Goal: Task Accomplishment & Management: Manage account settings

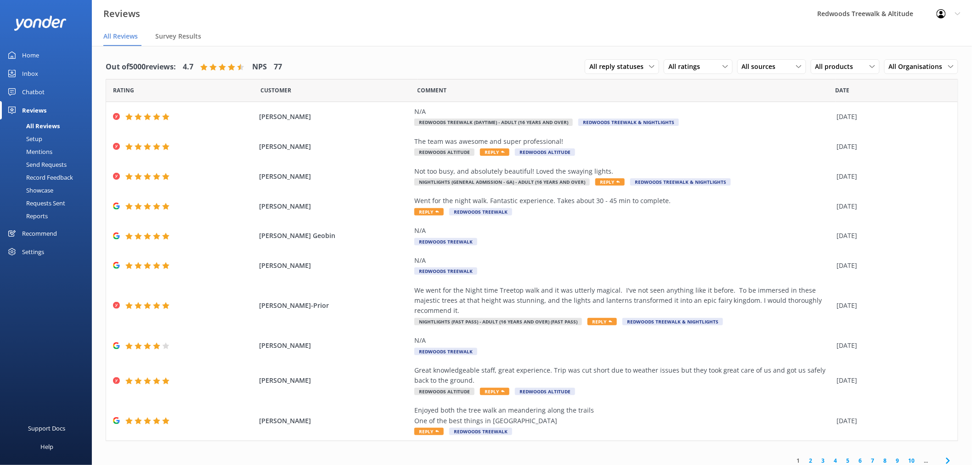
click at [811, 456] on link "2" at bounding box center [810, 460] width 12 height 9
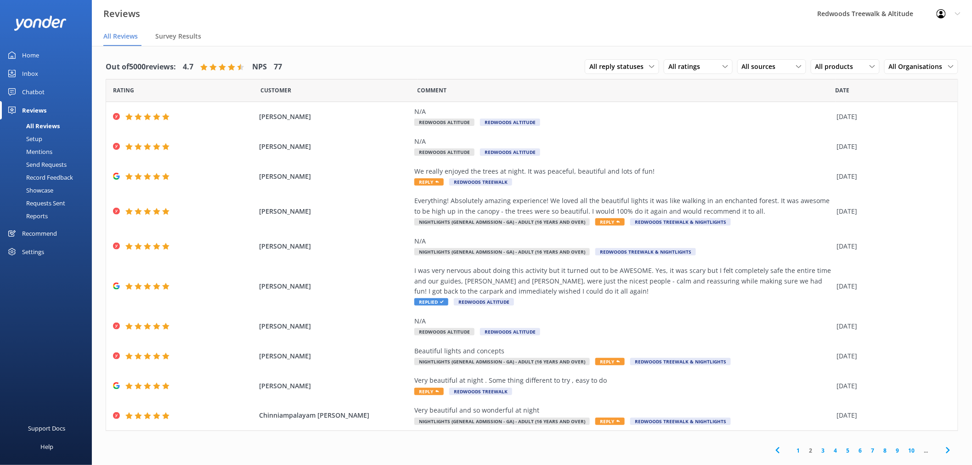
click at [822, 449] on link "3" at bounding box center [823, 450] width 12 height 9
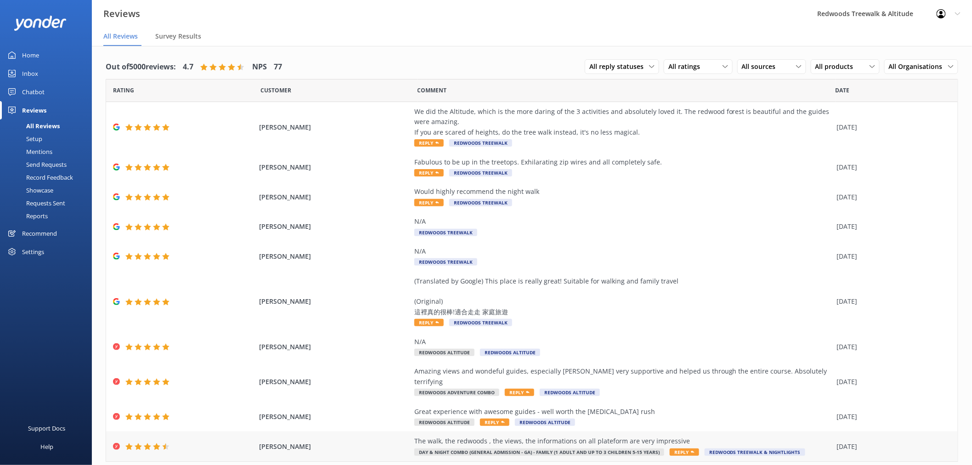
scroll to position [16, 0]
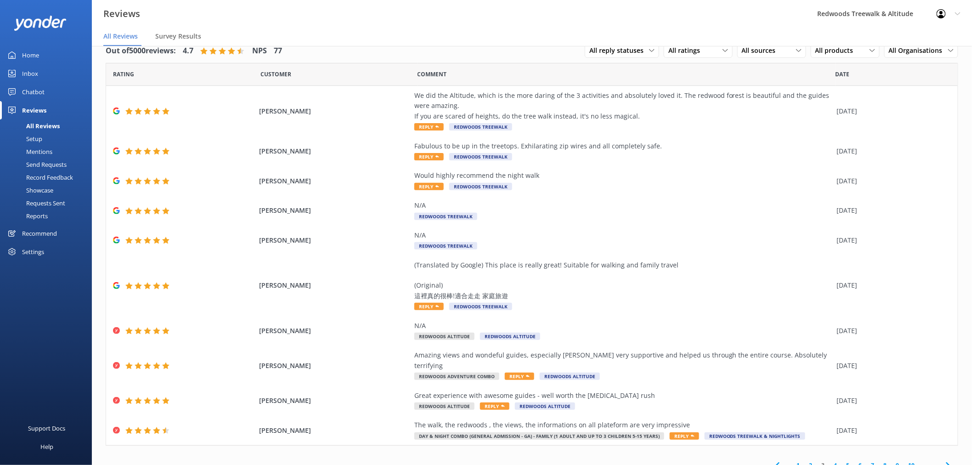
click at [792, 461] on link "1" at bounding box center [798, 465] width 12 height 9
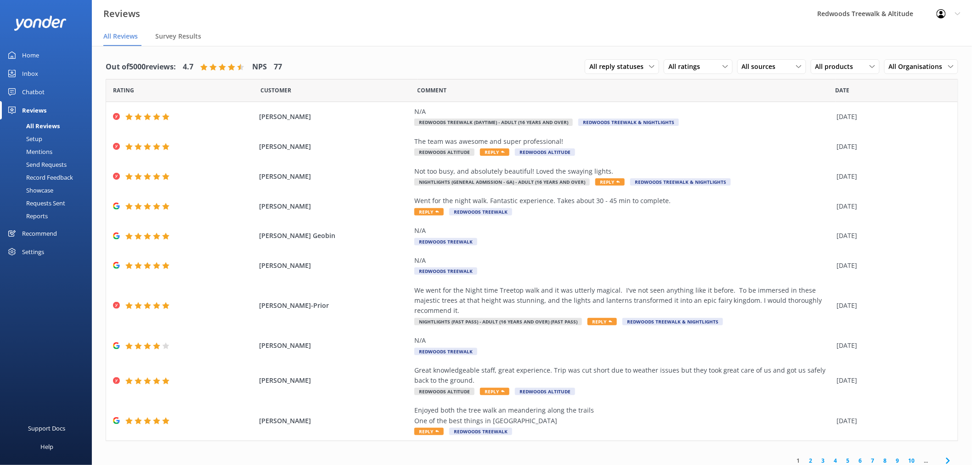
click at [52, 87] on link "Chatbot" at bounding box center [46, 92] width 92 height 18
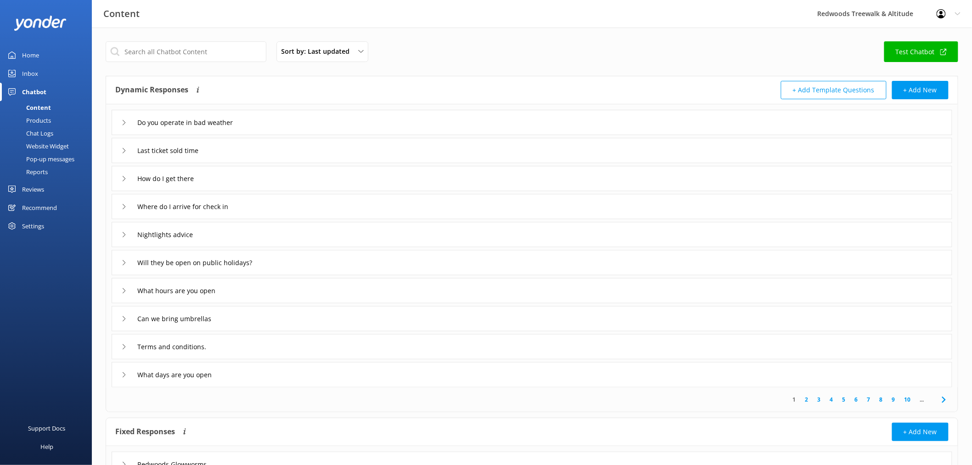
click at [44, 74] on link "Inbox" at bounding box center [46, 73] width 92 height 18
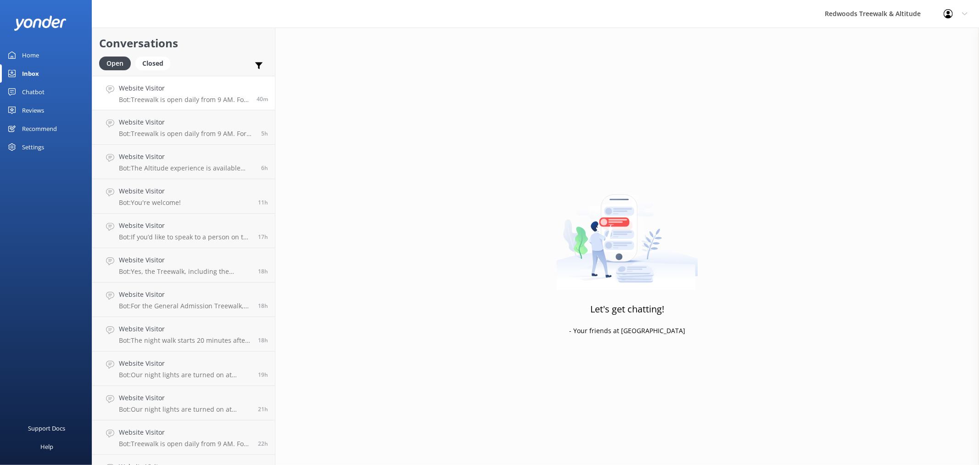
click at [209, 94] on div "Website Visitor Bot: Treewalk is open daily from 9 AM. For last ticket sold tim…" at bounding box center [184, 93] width 131 height 20
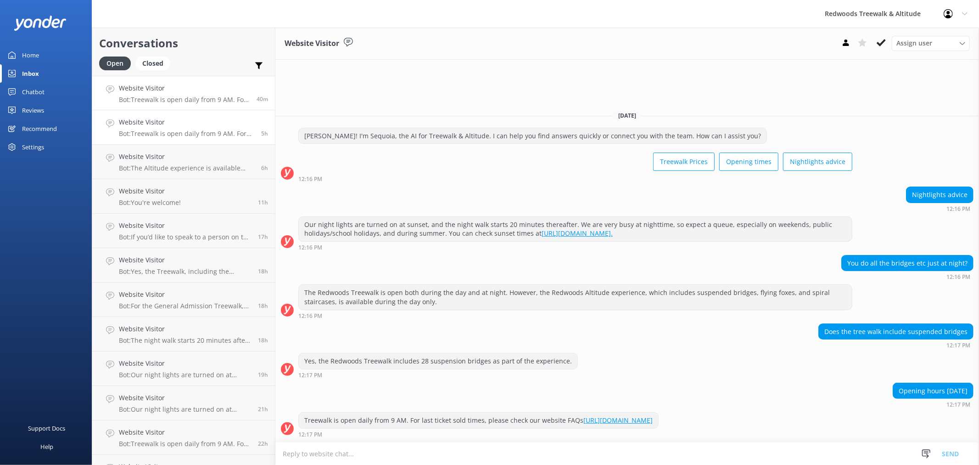
click at [217, 134] on p "Bot: Treewalk is open daily from 9 AM. For last ticket sold times, please check…" at bounding box center [186, 133] width 135 height 8
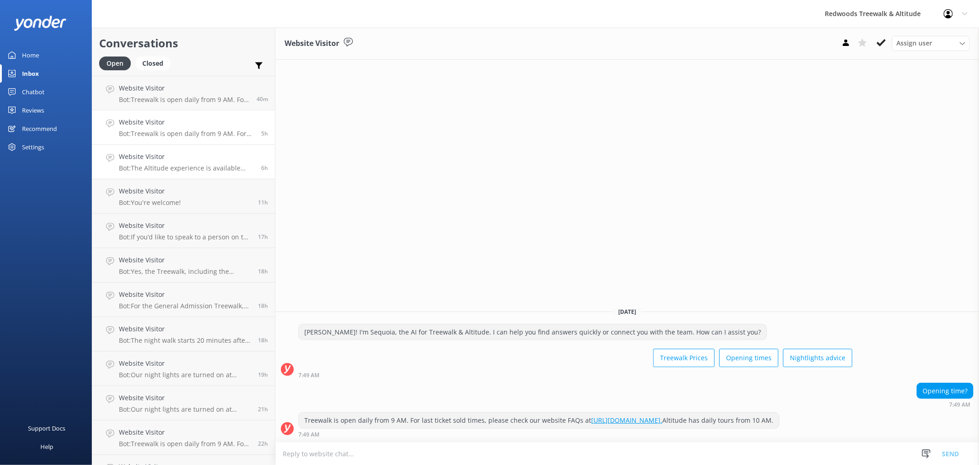
click at [191, 159] on h4 "Website Visitor" at bounding box center [186, 157] width 135 height 10
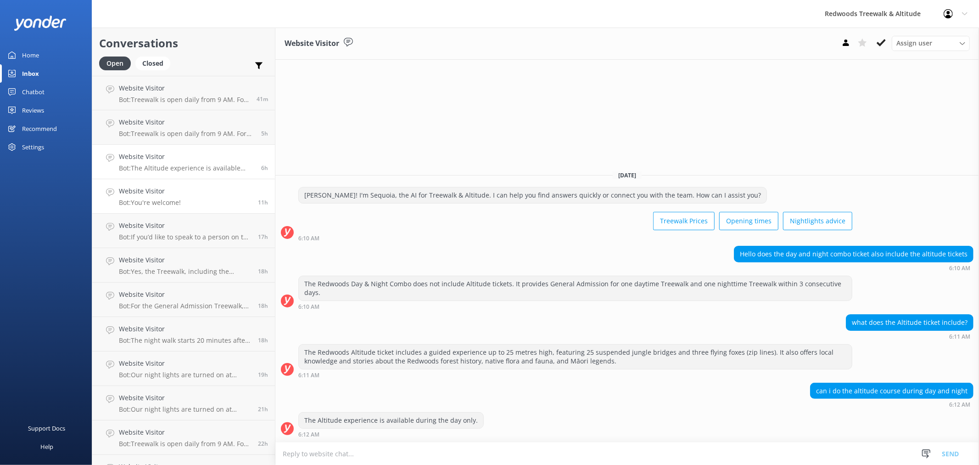
click at [175, 200] on p "Bot: You're welcome!" at bounding box center [150, 202] width 62 height 8
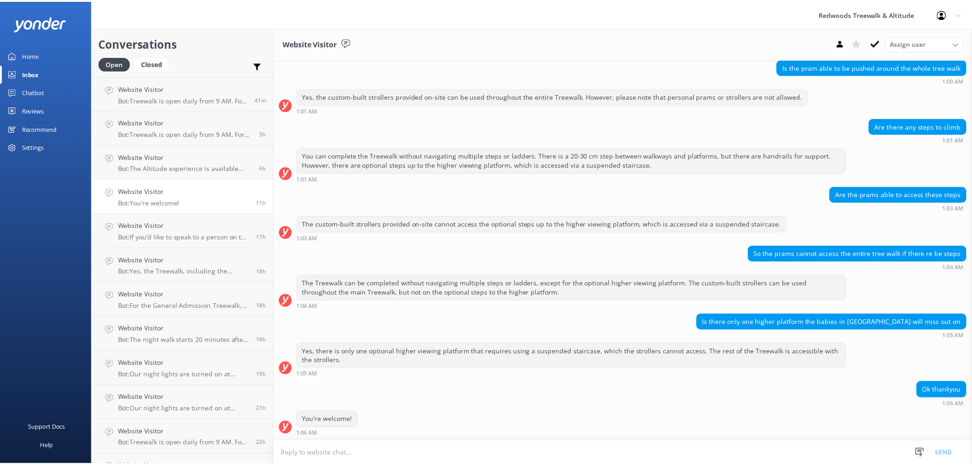
scroll to position [692, 0]
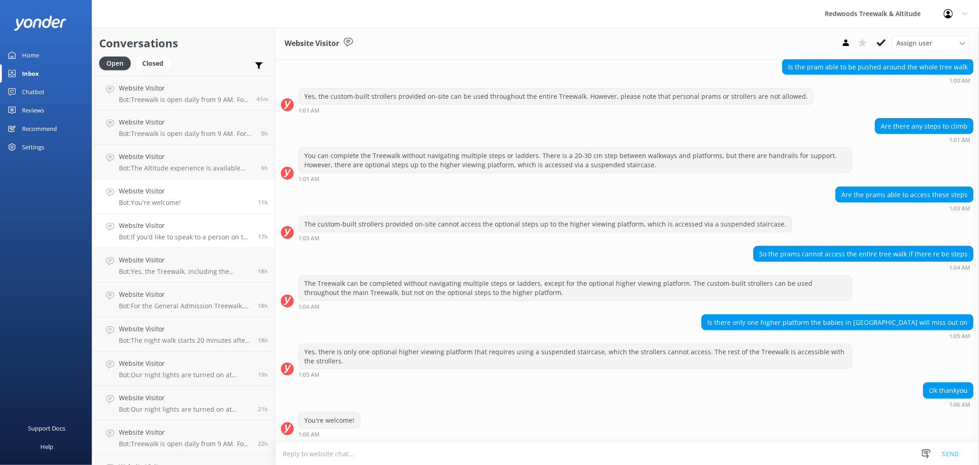
click at [183, 222] on h4 "Website Visitor" at bounding box center [185, 225] width 132 height 10
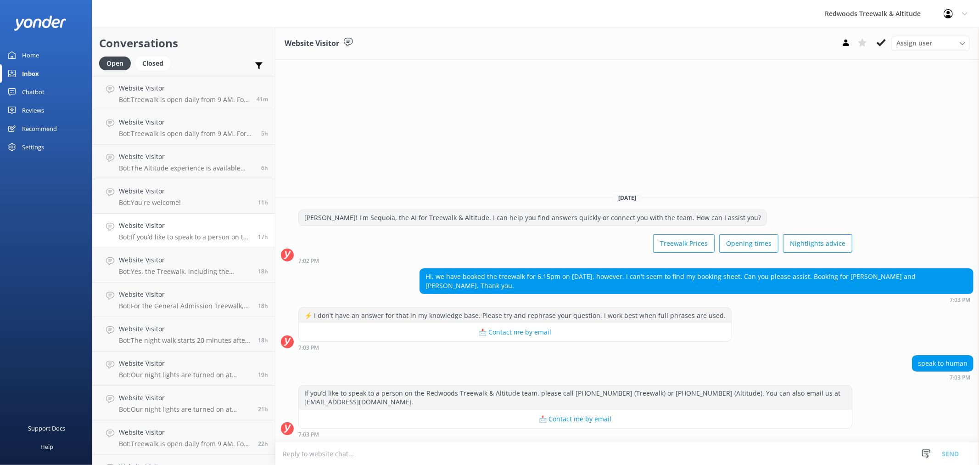
click at [60, 58] on link "Home" at bounding box center [46, 55] width 92 height 18
